Goal: Task Accomplishment & Management: Use online tool/utility

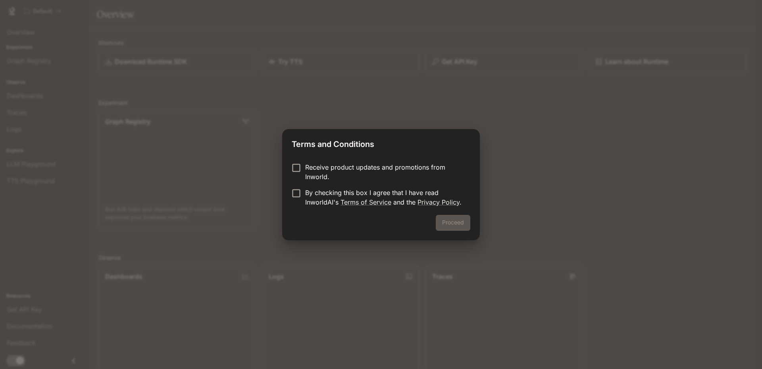
click at [456, 221] on div "Proceed" at bounding box center [381, 227] width 198 height 25
click at [466, 223] on button "Proceed" at bounding box center [453, 223] width 35 height 16
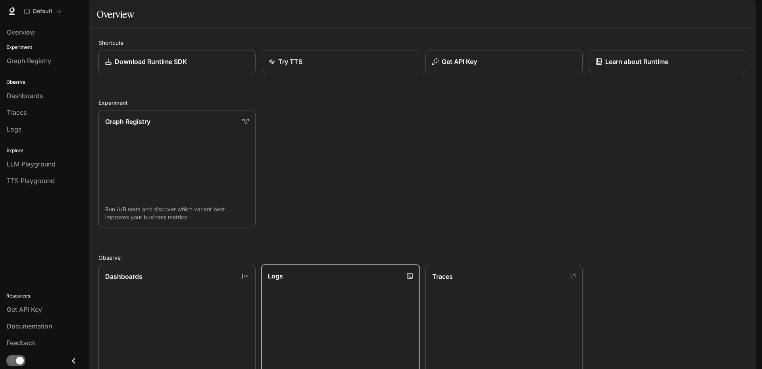
scroll to position [132, 0]
click at [344, 265] on link "Logs Search and filter system logs" at bounding box center [340, 324] width 157 height 118
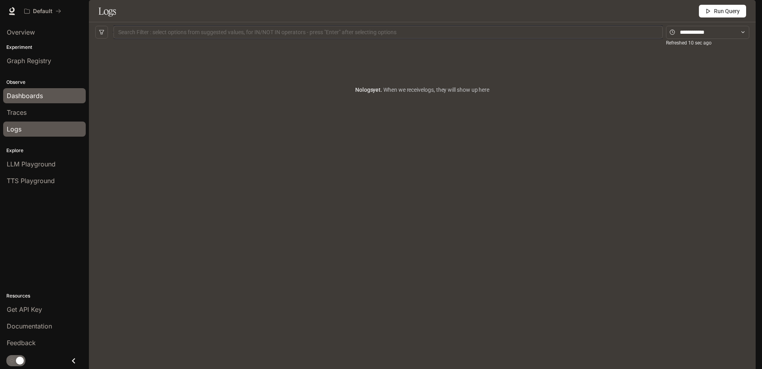
click at [35, 98] on span "Dashboards" at bounding box center [25, 96] width 36 height 10
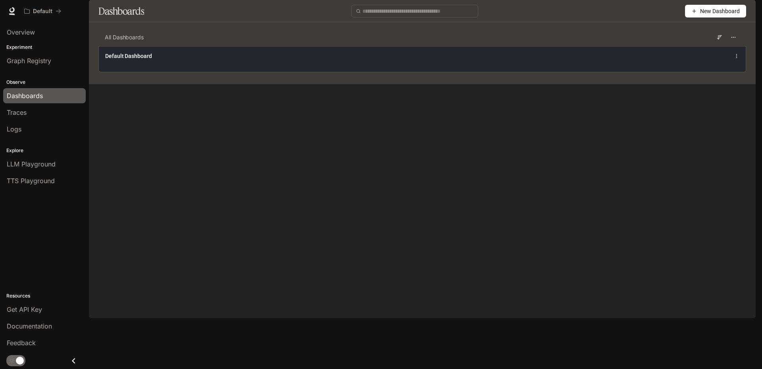
click at [633, 61] on div "Default Dashboard" at bounding box center [422, 56] width 634 height 10
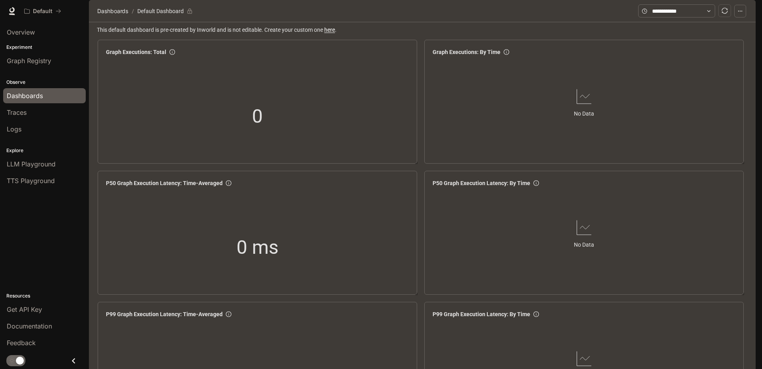
click at [711, 14] on icon at bounding box center [709, 11] width 6 height 6
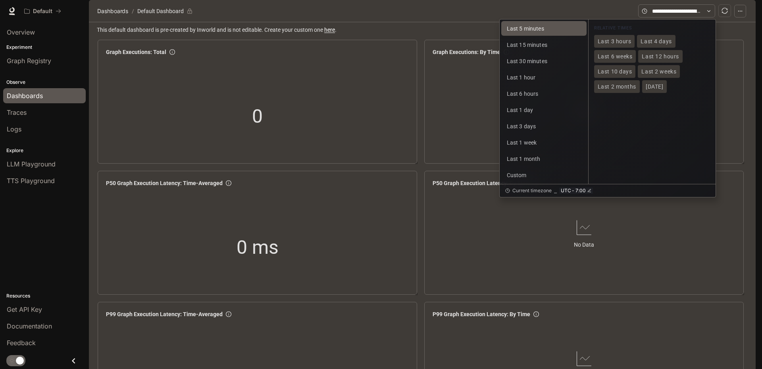
click at [528, 32] on span "Last 5 minutes" at bounding box center [525, 28] width 37 height 6
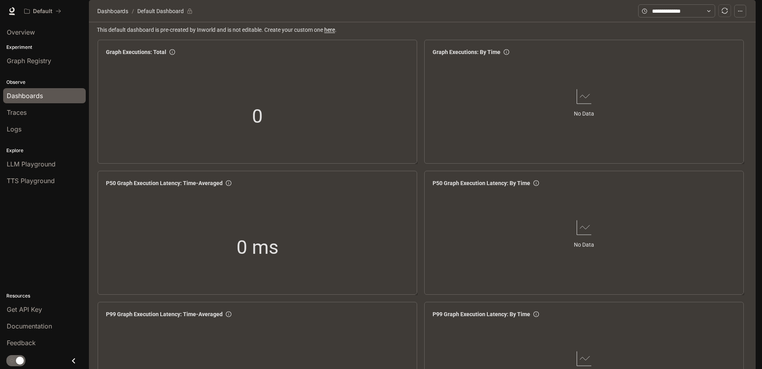
click at [329, 33] on link "here" at bounding box center [329, 30] width 11 height 6
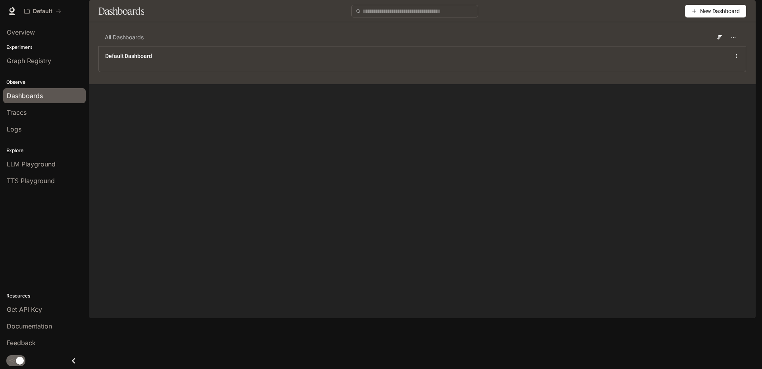
click at [705, 15] on span "New Dashboard" at bounding box center [720, 11] width 40 height 9
click at [702, 48] on div "Create dashboard" at bounding box center [706, 50] width 66 height 9
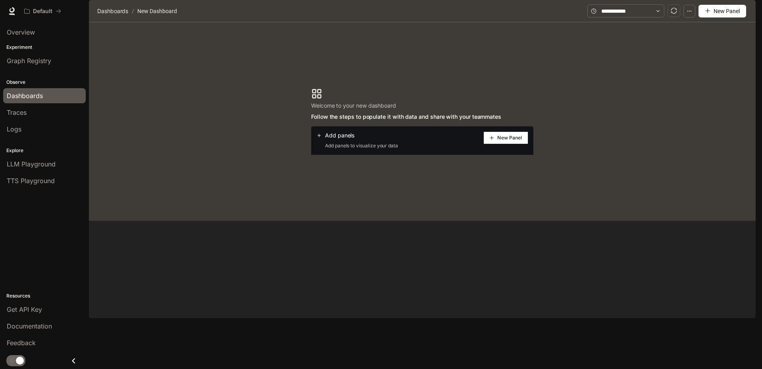
click at [500, 140] on span "New Panel" at bounding box center [509, 138] width 25 height 4
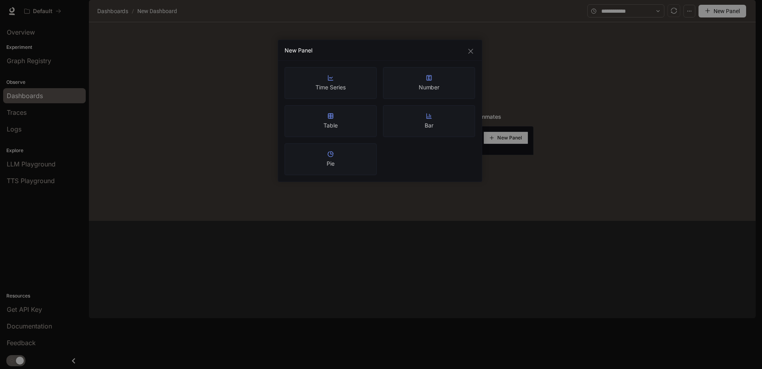
click at [355, 120] on div "Table" at bounding box center [330, 121] width 92 height 32
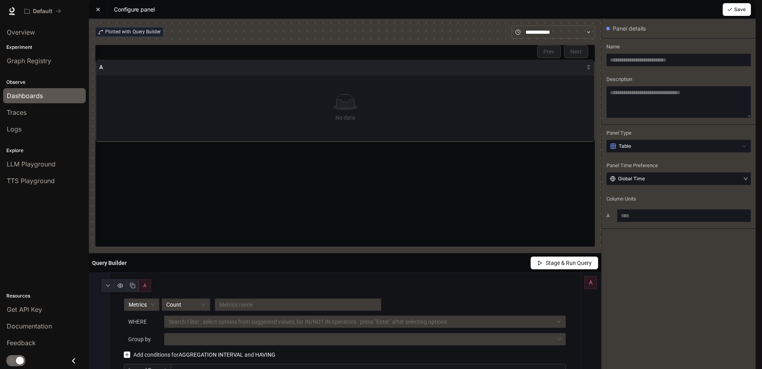
drag, startPoint x: 323, startPoint y: 132, endPoint x: 327, endPoint y: 186, distance: 53.7
click at [327, 186] on div "A No data" at bounding box center [345, 150] width 499 height 181
click at [628, 118] on textarea at bounding box center [678, 102] width 144 height 32
type textarea "*"
